Goal: Information Seeking & Learning: Learn about a topic

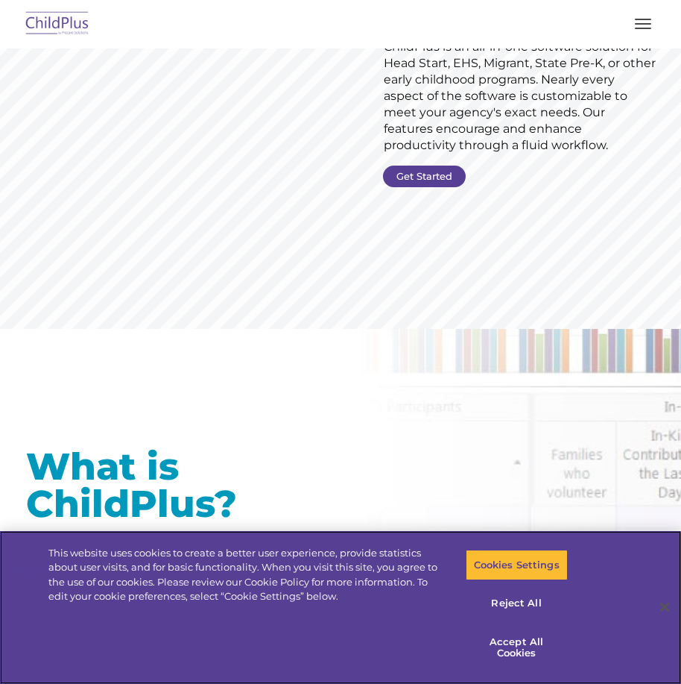
scroll to position [210, 0]
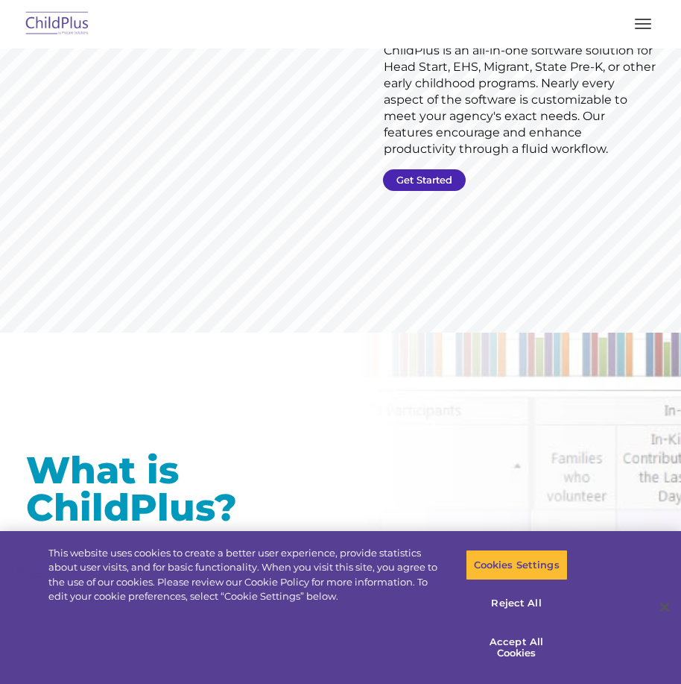
click at [409, 177] on link "Get Started" at bounding box center [424, 180] width 83 height 22
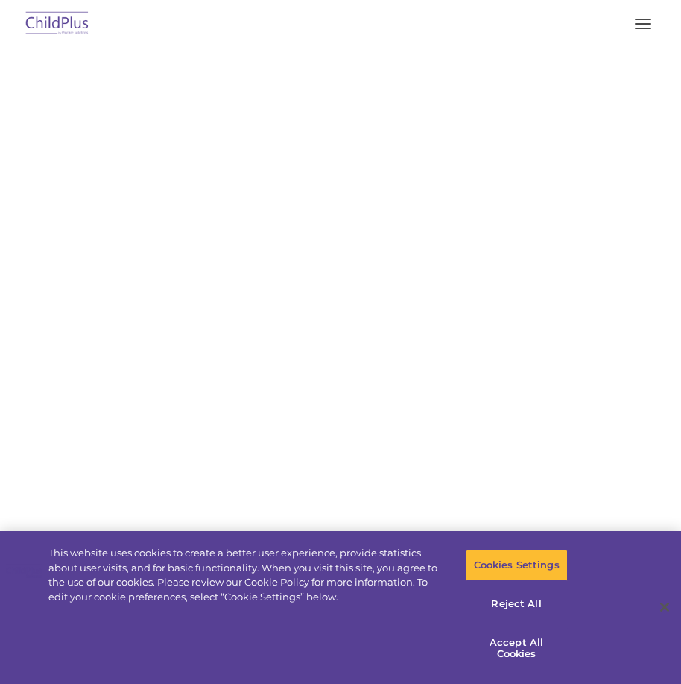
select select "MEDIUM"
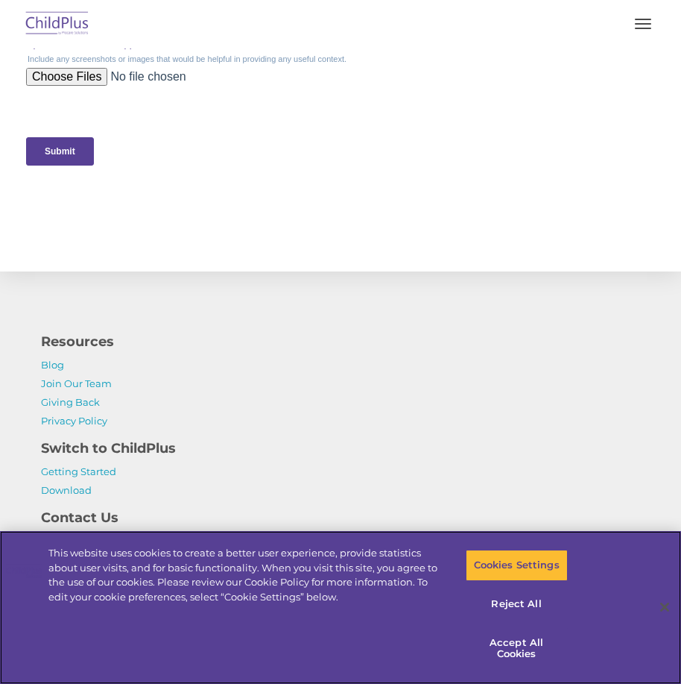
scroll to position [771, 0]
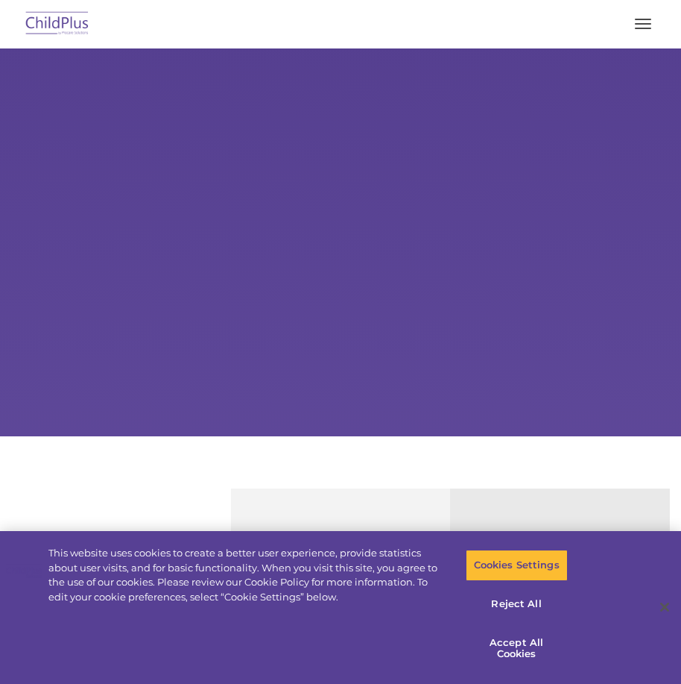
select select "MEDIUM"
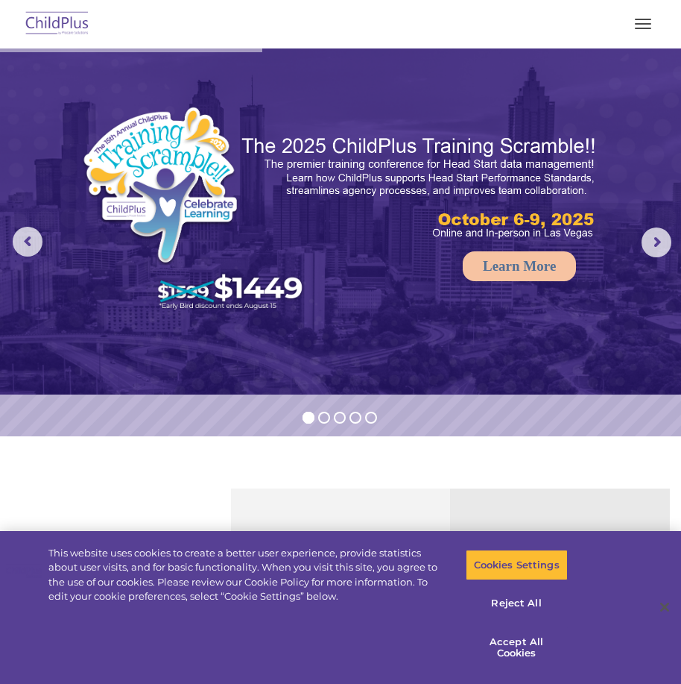
click at [658, 19] on button "button" at bounding box center [643, 24] width 31 height 24
